Goal: Find specific page/section

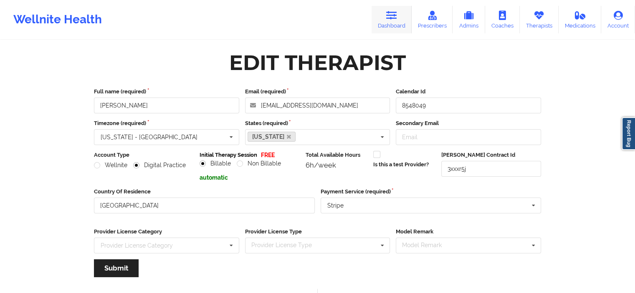
click at [396, 23] on link "Dashboard" at bounding box center [392, 20] width 40 height 28
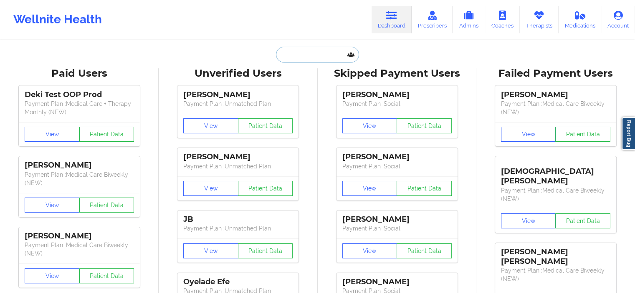
click at [285, 57] on input "text" at bounding box center [317, 55] width 83 height 16
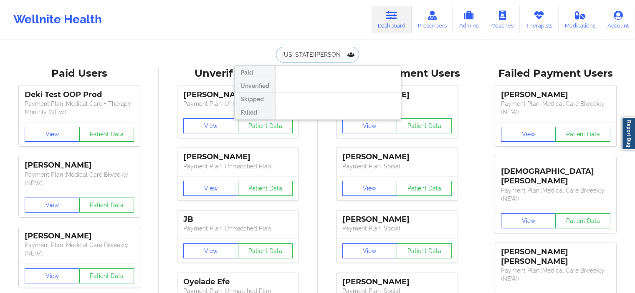
type input "[US_STATE][PERSON_NAME]"
click at [535, 19] on icon at bounding box center [538, 15] width 11 height 9
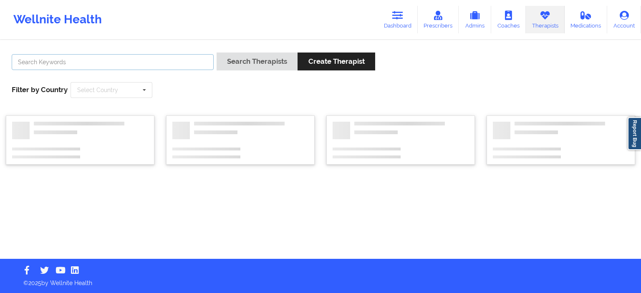
click at [175, 57] on input "text" at bounding box center [113, 62] width 202 height 16
type input "[PERSON_NAME]"
click at [217, 53] on button "Search Therapists" at bounding box center [257, 62] width 81 height 18
